Goal: Navigation & Orientation: Find specific page/section

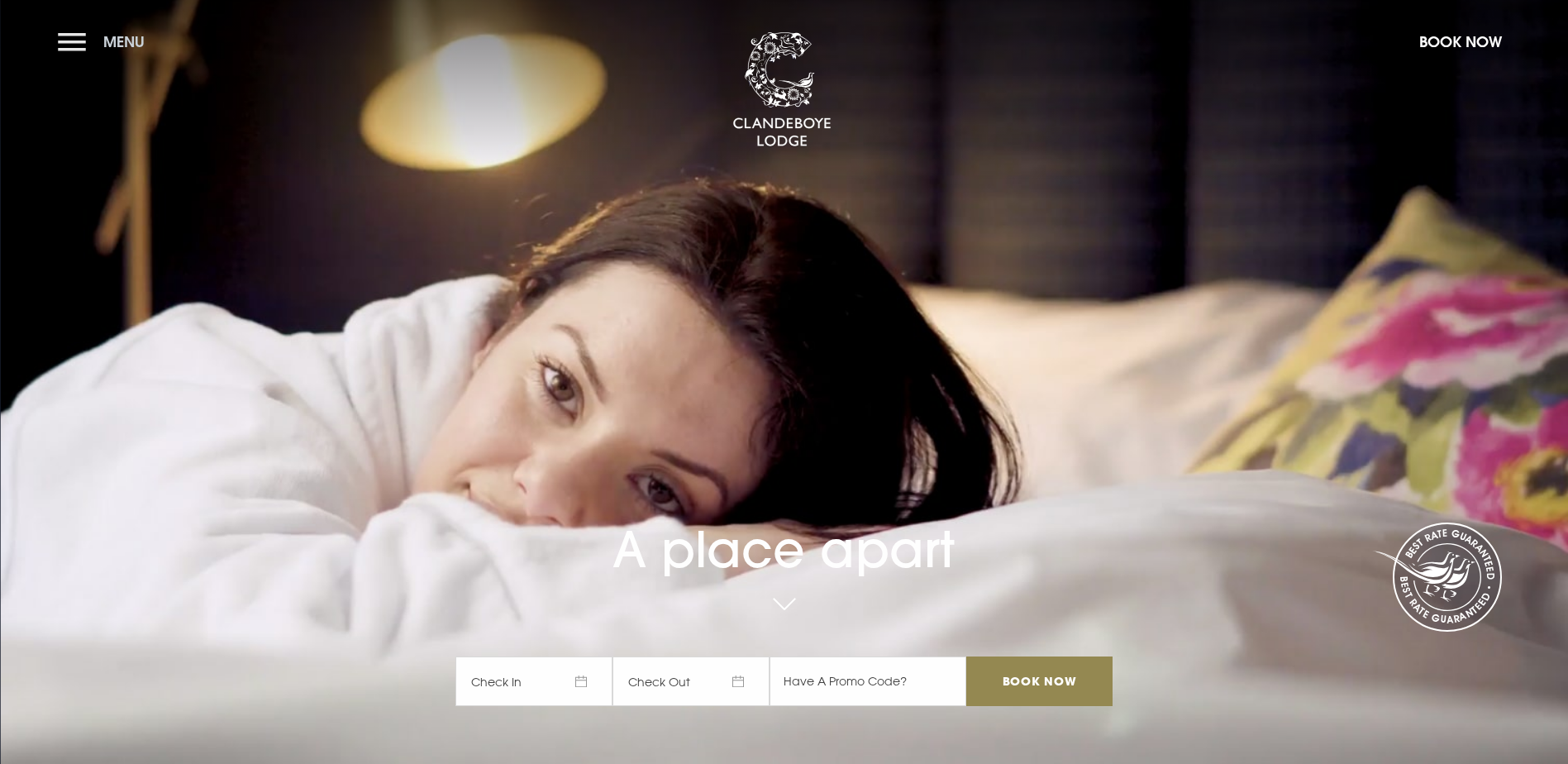
click at [72, 44] on button "Menu" at bounding box center [105, 42] width 95 height 35
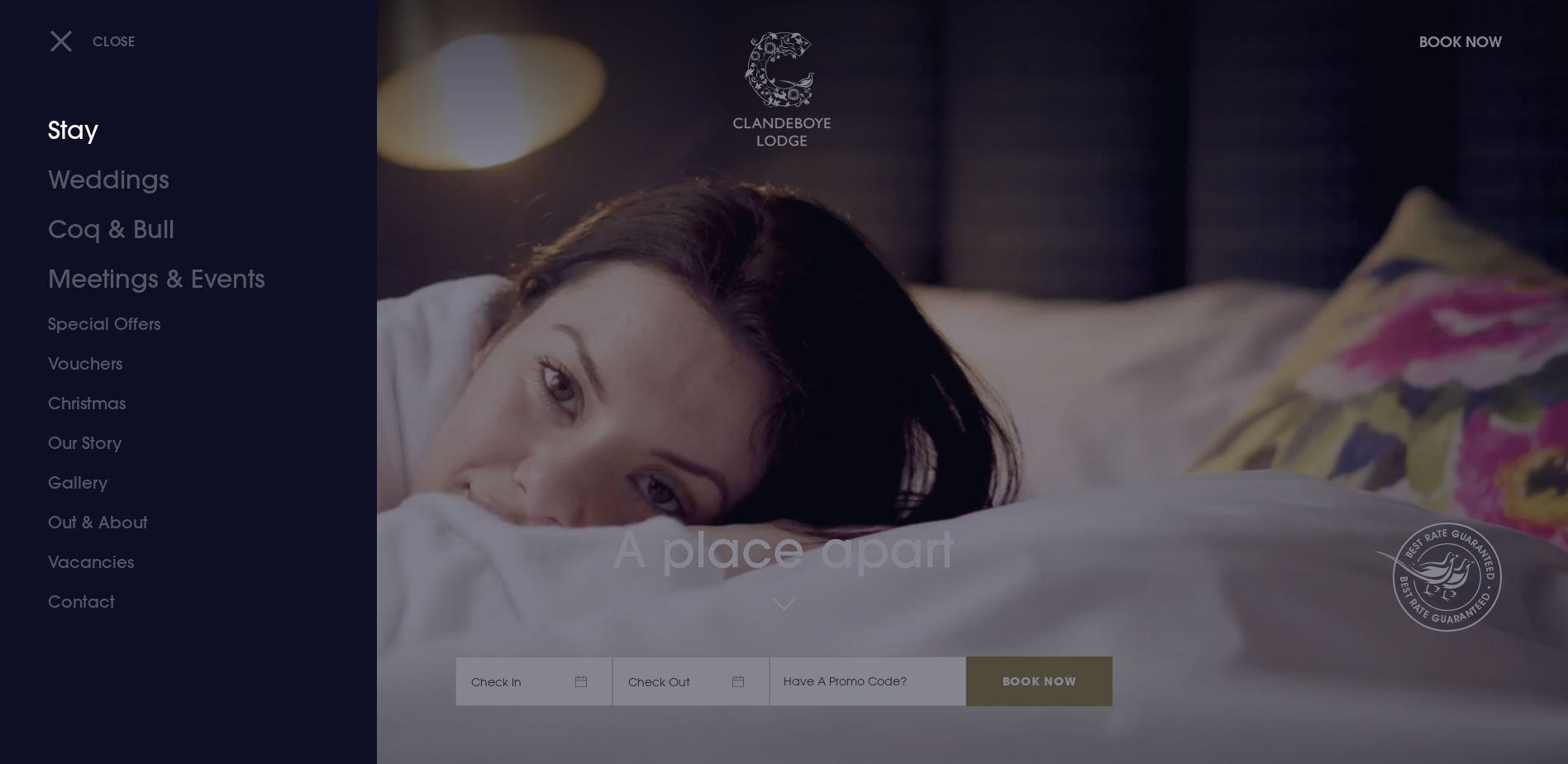
drag, startPoint x: 88, startPoint y: 135, endPoint x: 111, endPoint y: 172, distance: 43.6
click at [88, 135] on link "Stay" at bounding box center [178, 130] width 261 height 49
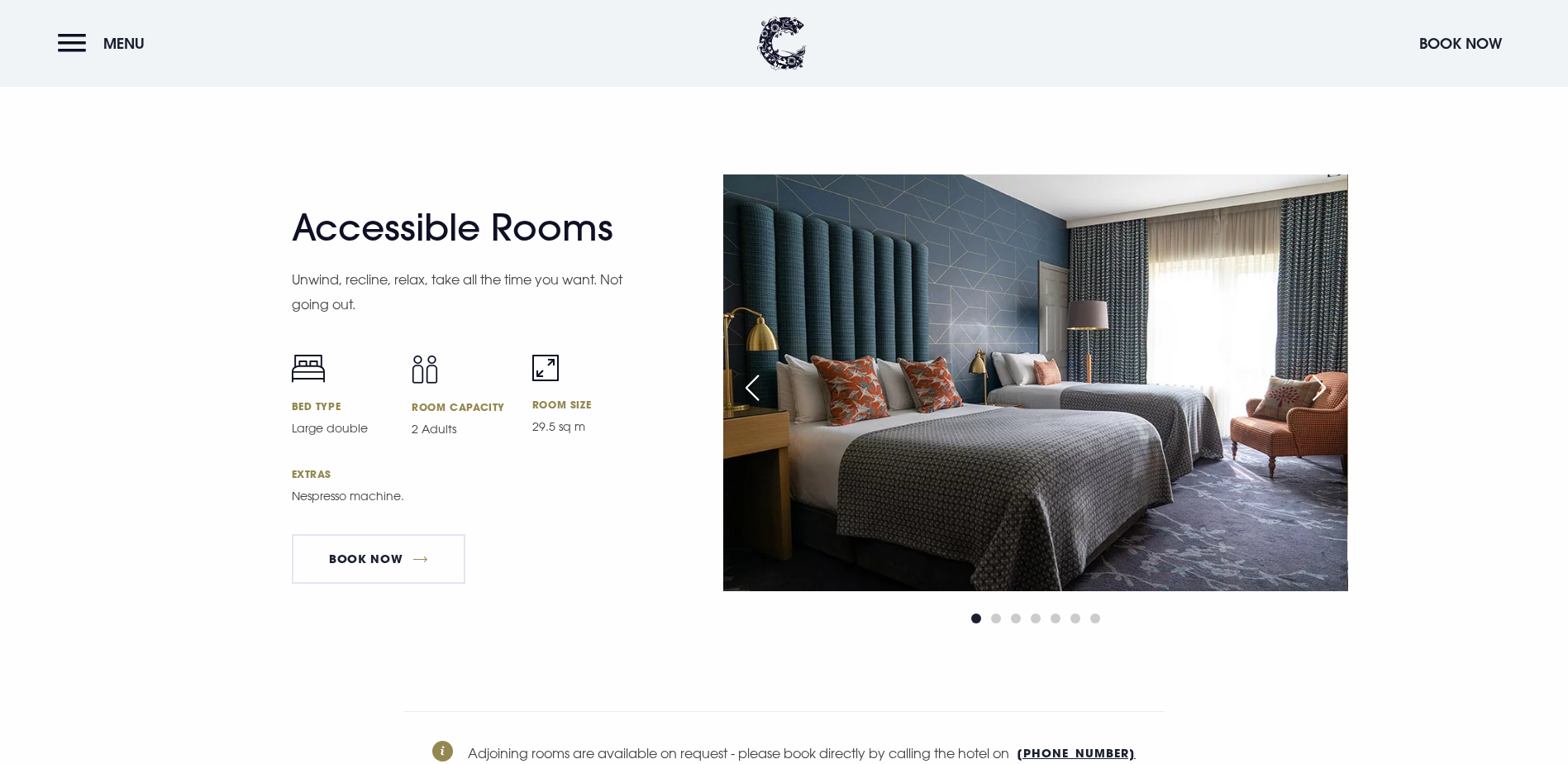
scroll to position [5539, 0]
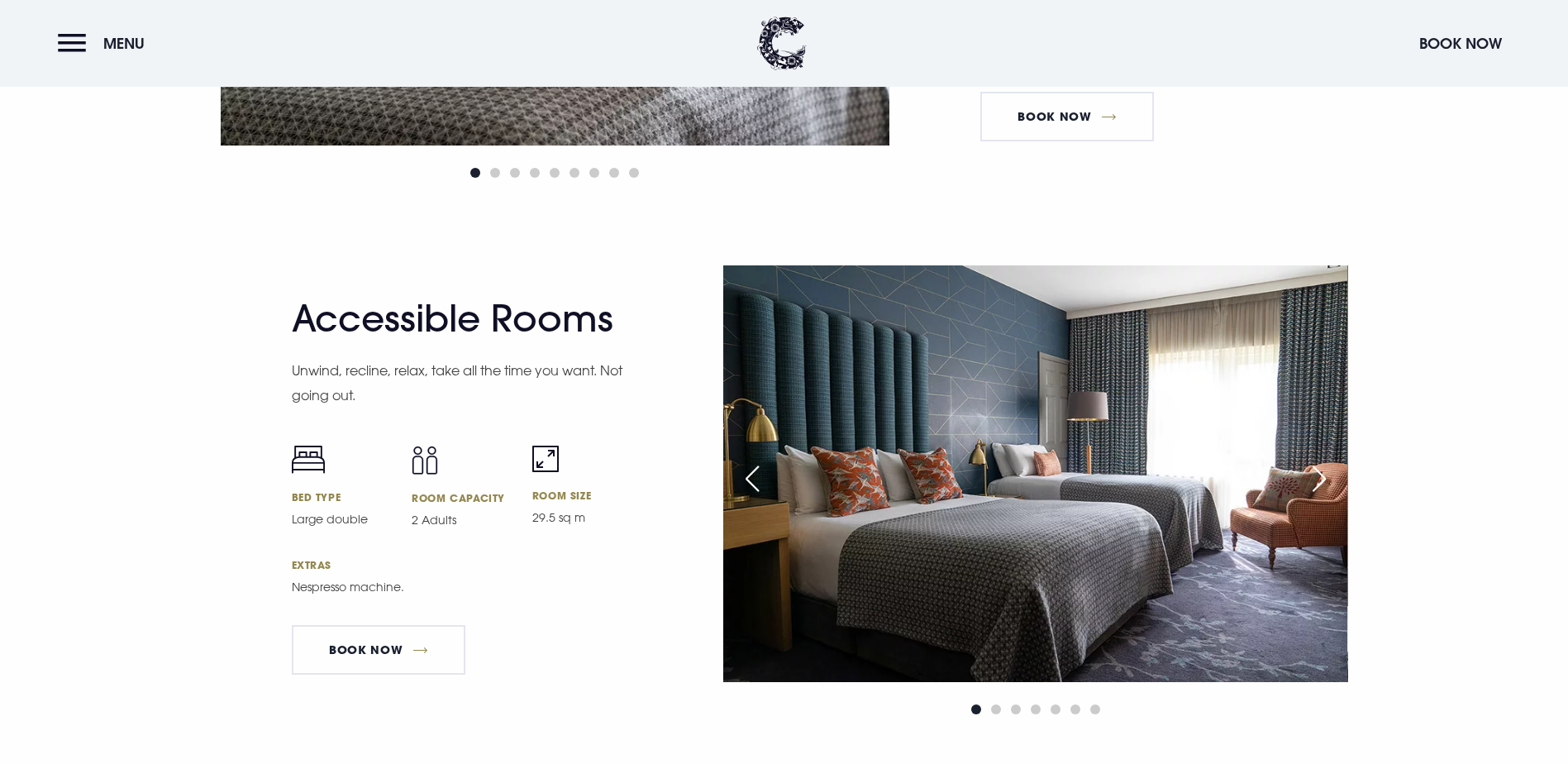
click at [1312, 460] on div "Next slide" at bounding box center [1319, 478] width 41 height 36
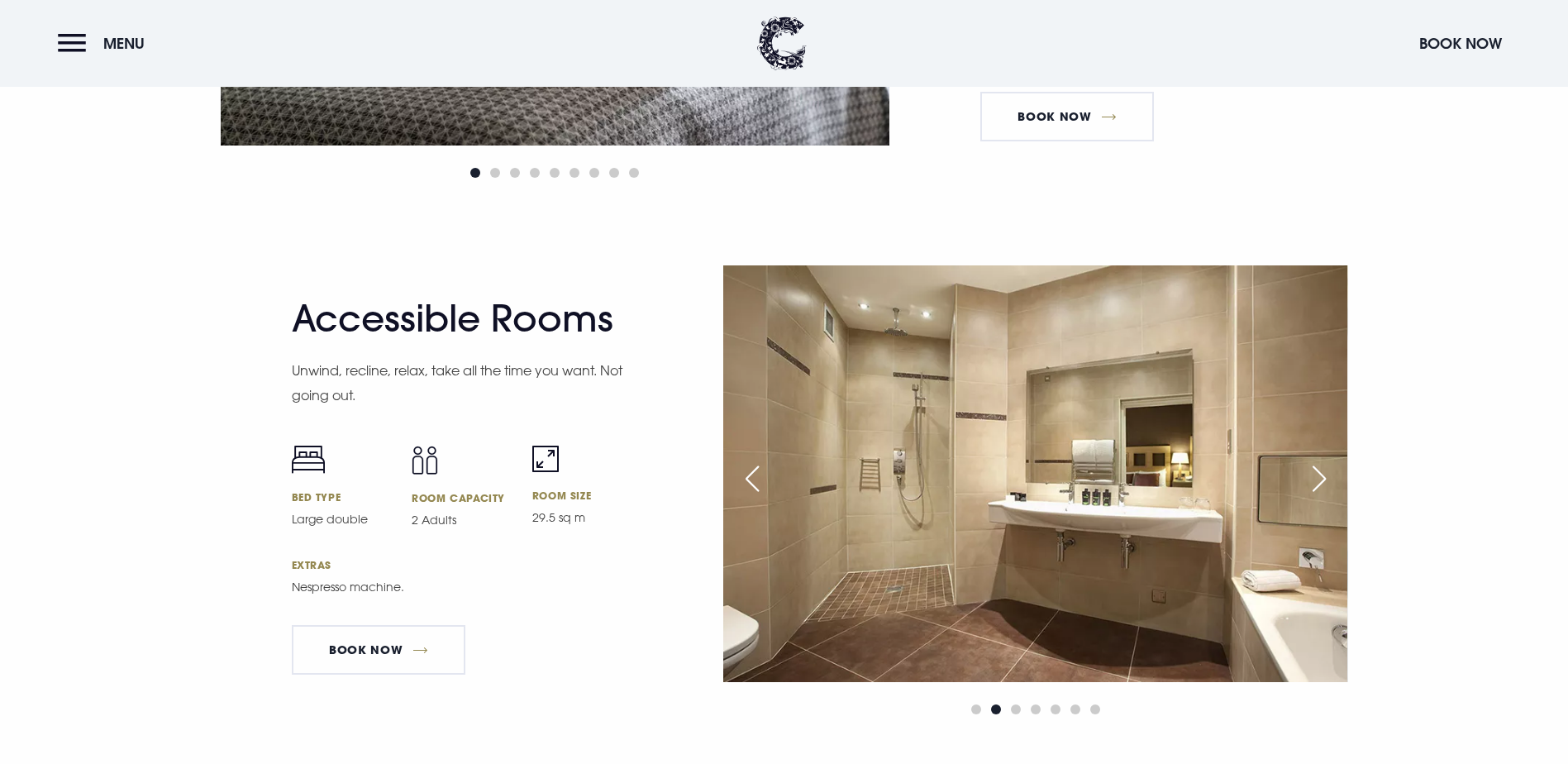
click at [1316, 460] on div "Next slide" at bounding box center [1319, 478] width 41 height 36
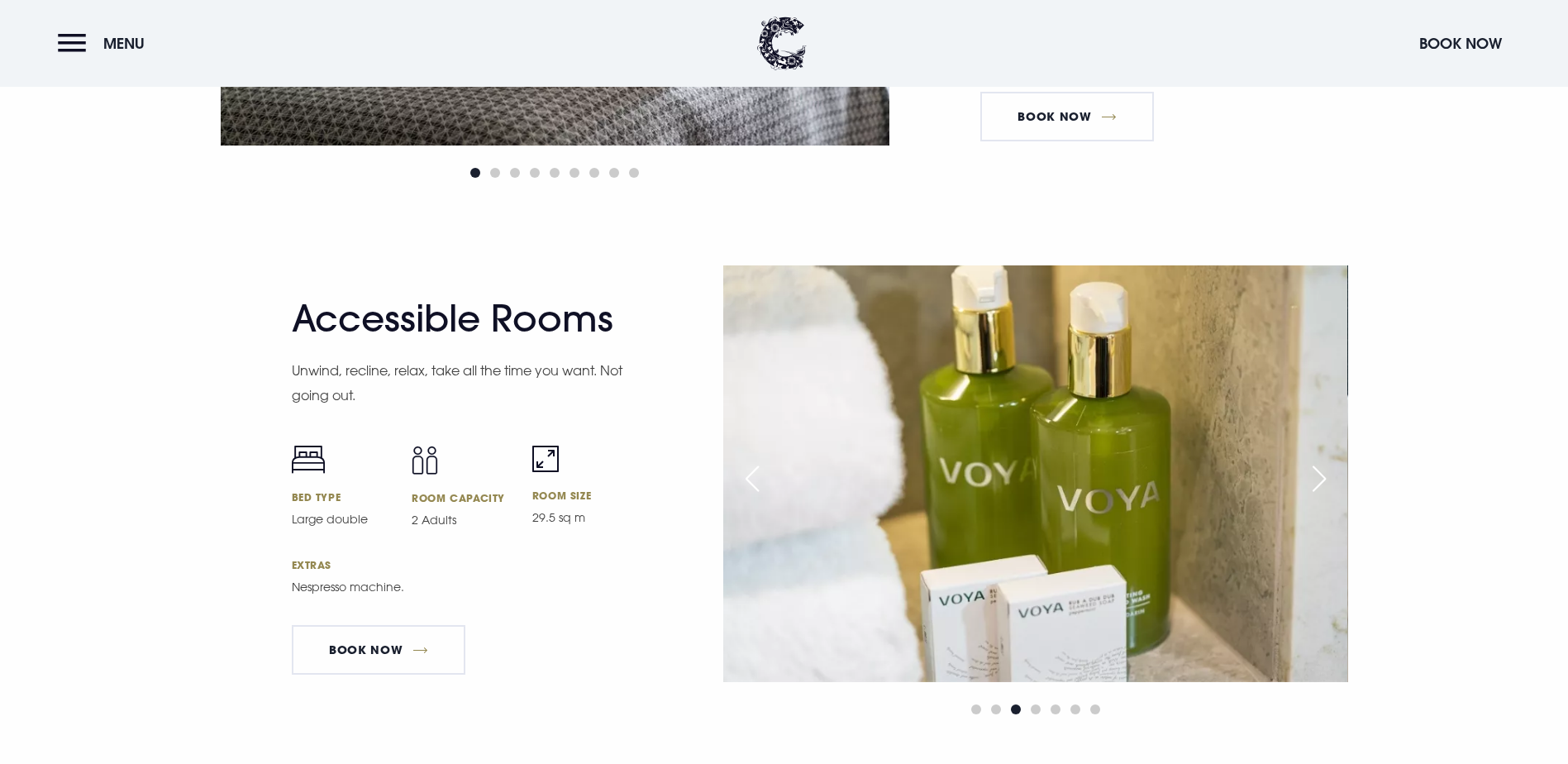
click at [1322, 460] on div "Next slide" at bounding box center [1319, 478] width 41 height 36
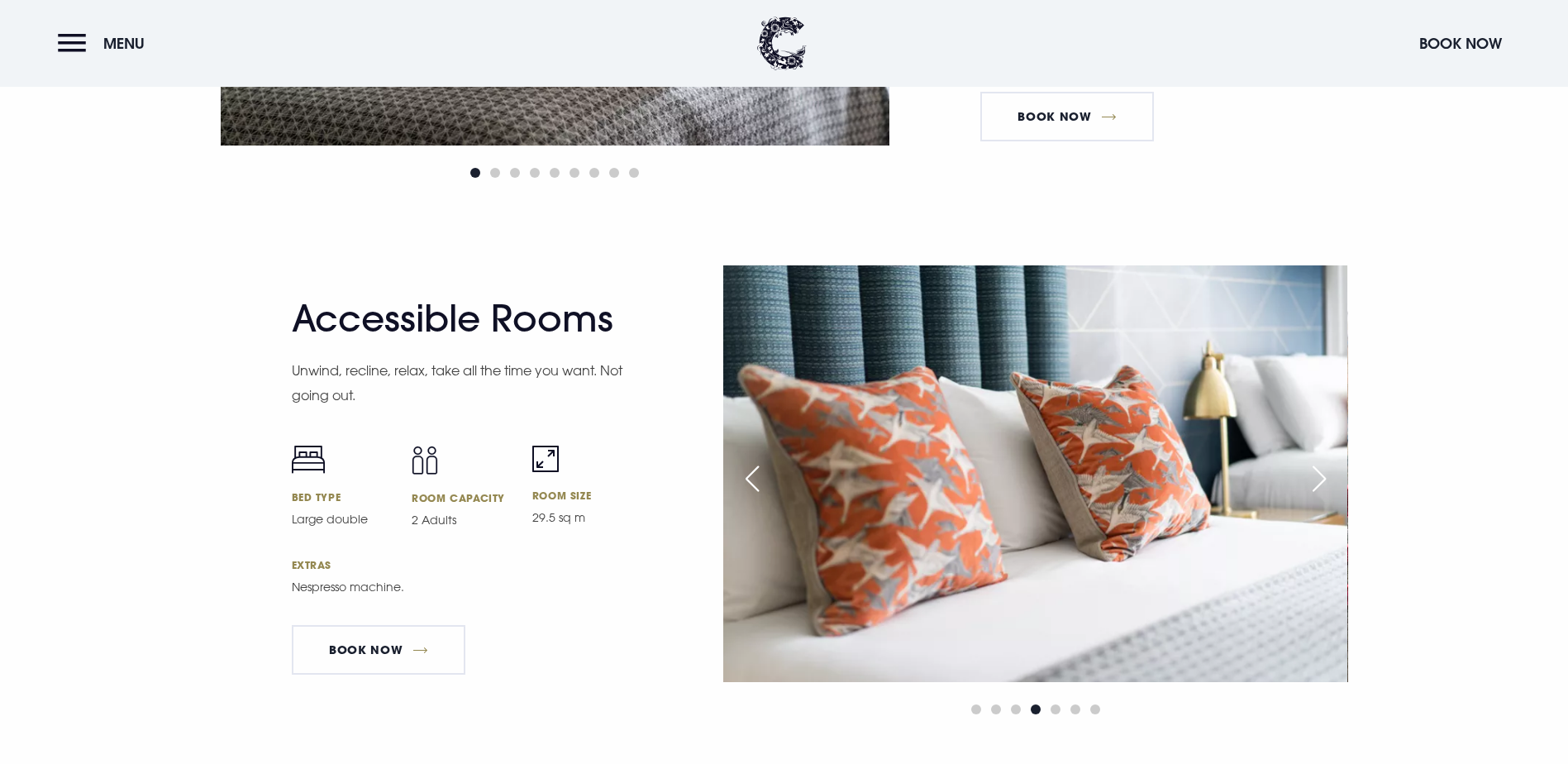
click at [1321, 460] on div "Next slide" at bounding box center [1319, 478] width 41 height 36
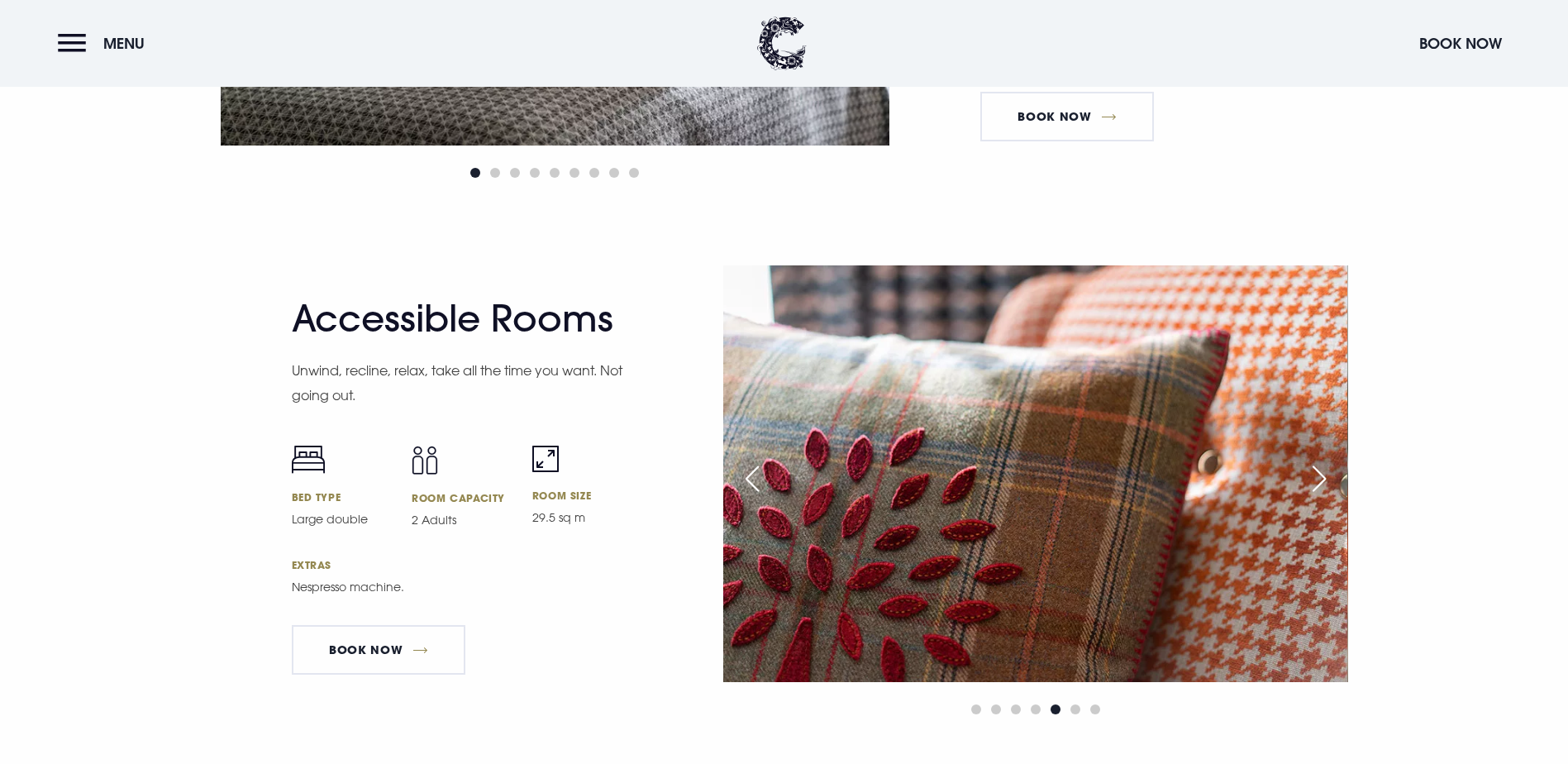
click at [1315, 460] on div "Next slide" at bounding box center [1319, 478] width 41 height 36
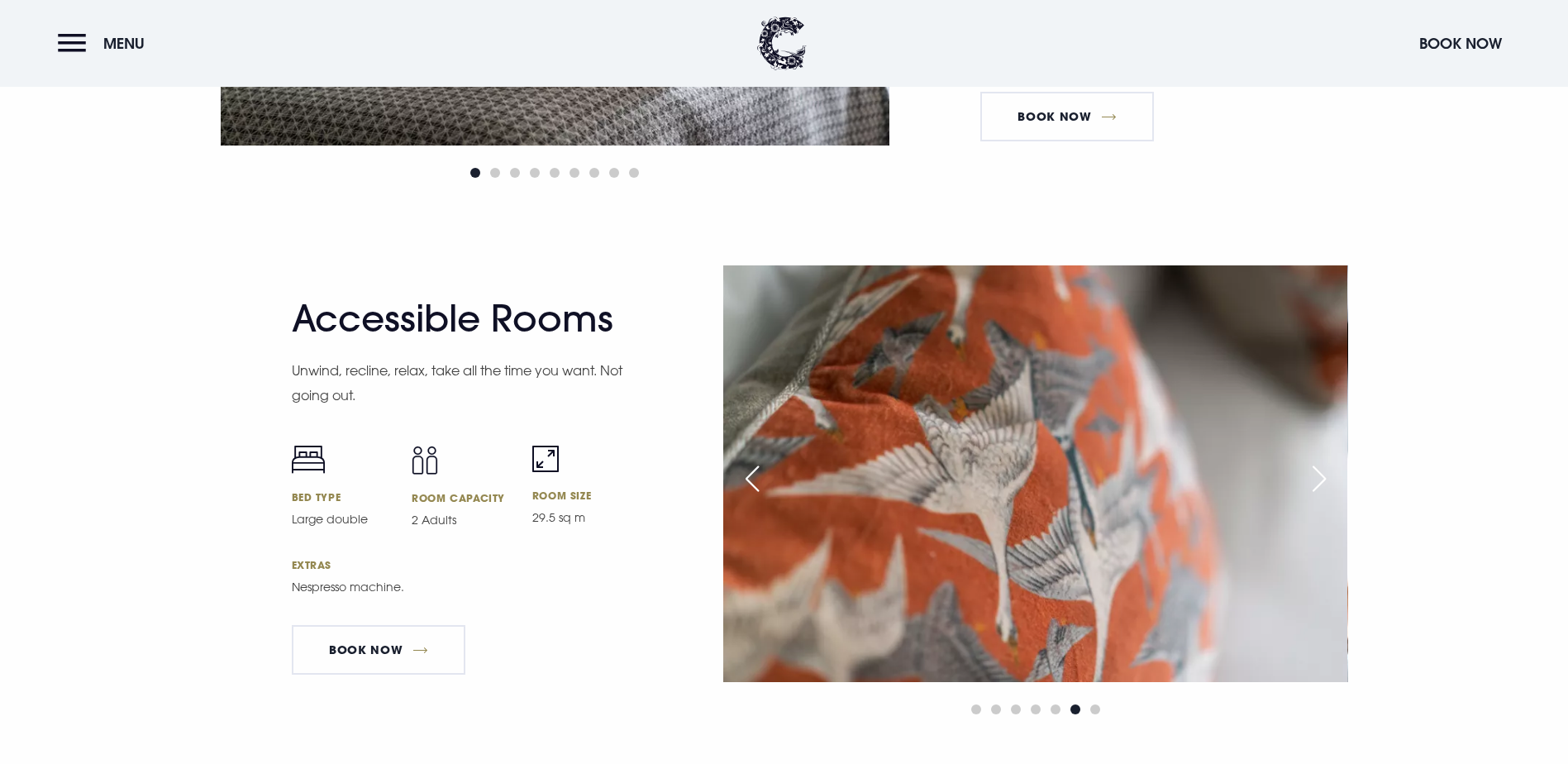
click at [1315, 460] on div "Next slide" at bounding box center [1319, 478] width 41 height 36
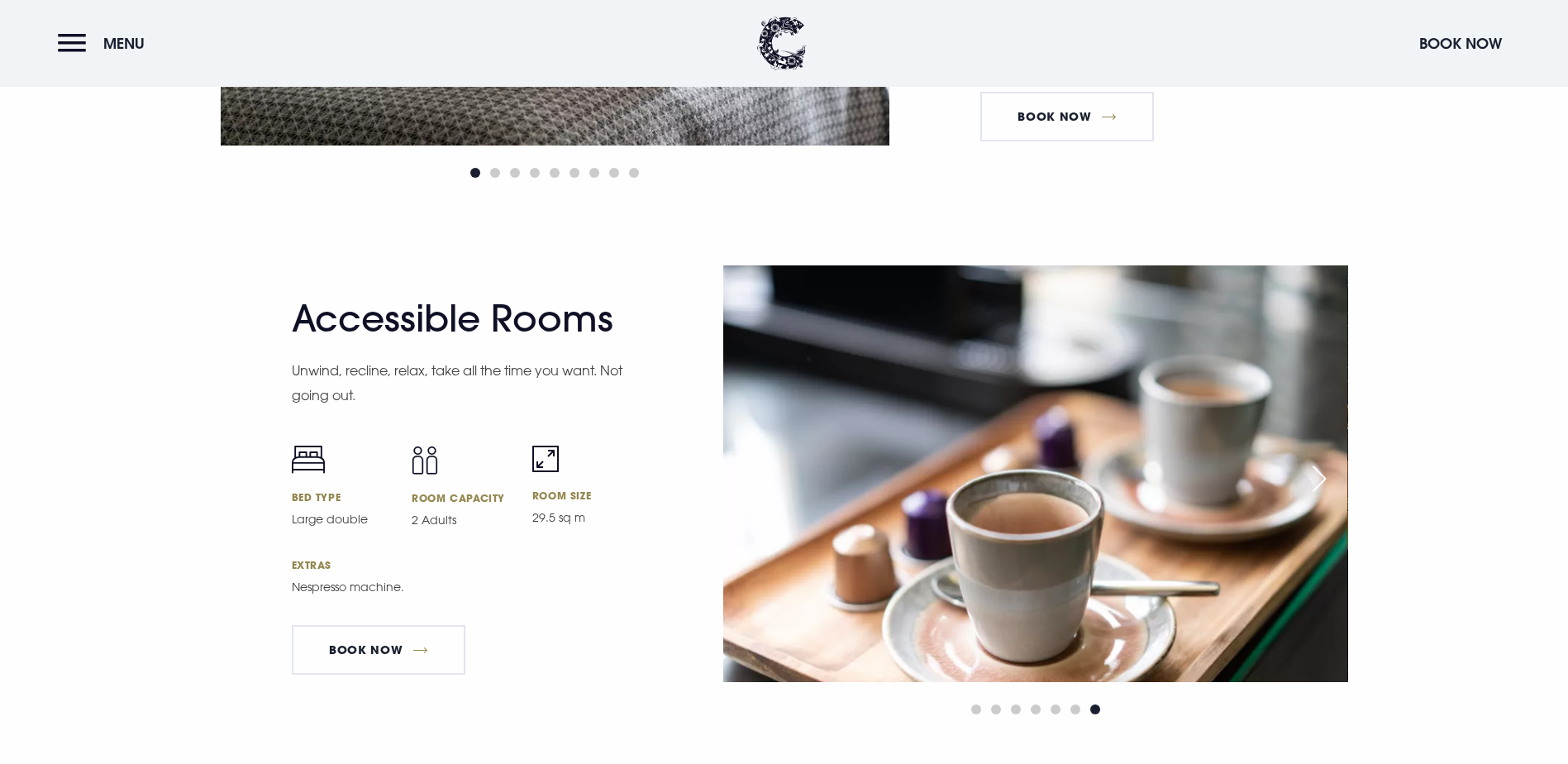
click at [1314, 460] on div "Next slide" at bounding box center [1319, 478] width 41 height 36
